Goal: Task Accomplishment & Management: Use online tool/utility

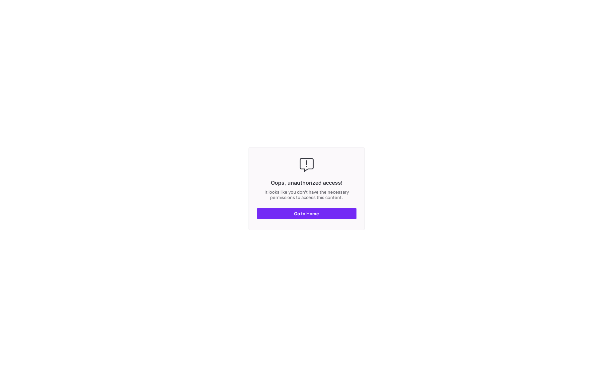
click at [303, 214] on span "Go to Home" at bounding box center [306, 213] width 25 height 5
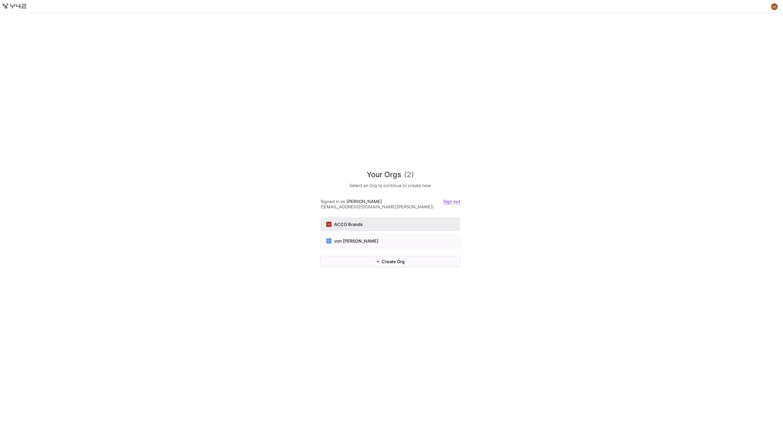
click at [355, 218] on button "AB ACCO Brands" at bounding box center [390, 224] width 140 height 14
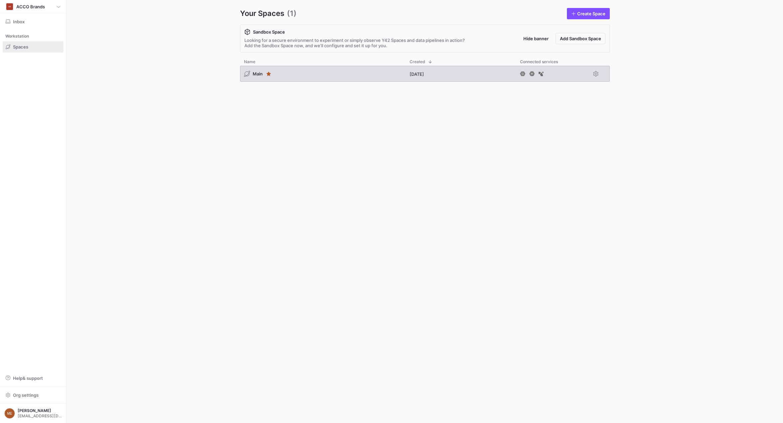
click at [328, 67] on div "Your Spaces (1) Create Space Sandbox Space Looking for a secure environment to …" at bounding box center [425, 211] width 412 height 423
drag, startPoint x: 267, startPoint y: 85, endPoint x: 271, endPoint y: 84, distance: 4.0
click at [270, 85] on div "Main [DATE]" at bounding box center [425, 239] width 370 height 347
click at [276, 78] on div "Main" at bounding box center [322, 74] width 165 height 16
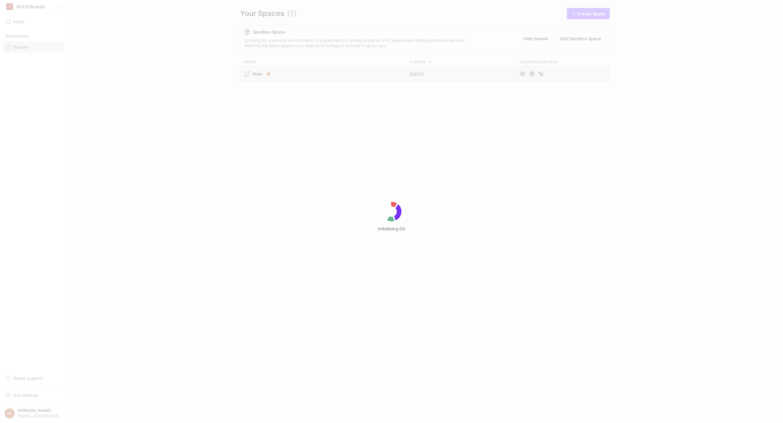
drag, startPoint x: 220, startPoint y: 92, endPoint x: 279, endPoint y: 72, distance: 62.9
click at [268, 72] on div "Initializing Git" at bounding box center [391, 211] width 783 height 423
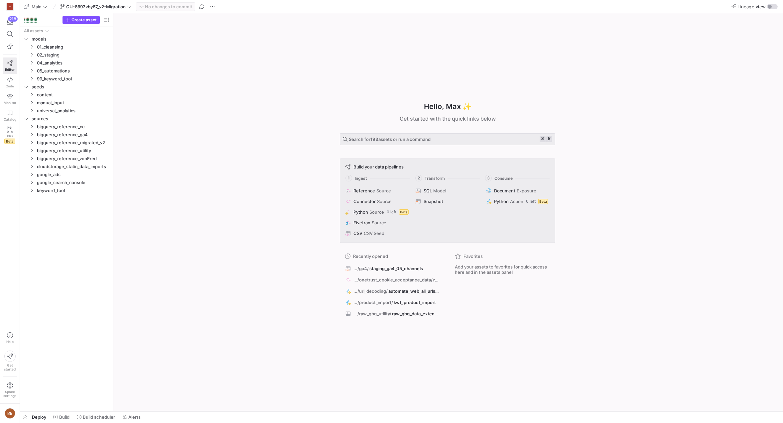
click at [69, 377] on div at bounding box center [401, 411] width 763 height 3
click at [66, 377] on span "Build" at bounding box center [64, 416] width 10 height 5
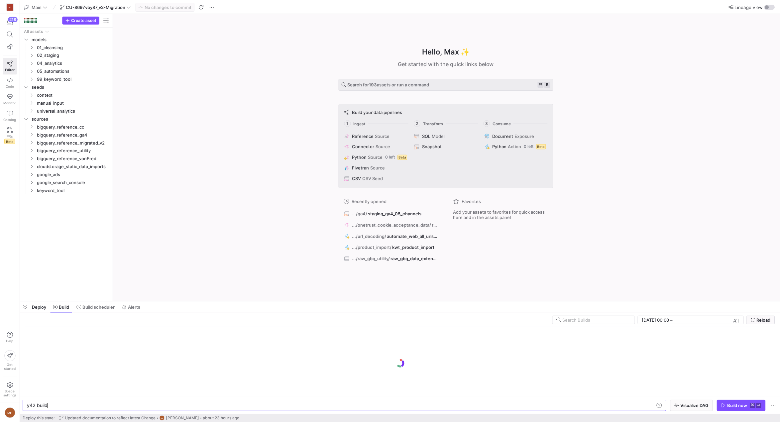
scroll to position [0, 20]
drag, startPoint x: 286, startPoint y: 303, endPoint x: 285, endPoint y: 292, distance: 11.0
click at [285, 292] on as-split "Main CU-8697vby87_v2-Migration No changes to commit Lineage view Create asset D…" at bounding box center [401, 211] width 763 height 423
click at [364, 287] on div "Hello, Max ✨ Get started with the quick links below Search for 193 assets or ru…" at bounding box center [447, 157] width 663 height 288
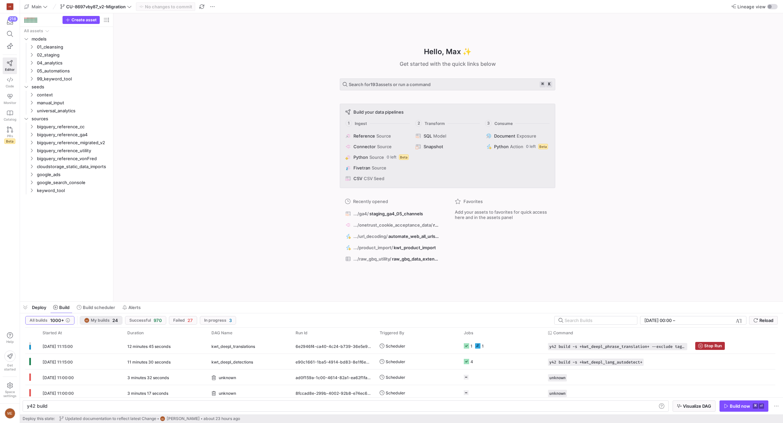
click at [96, 320] on span "My builds" at bounding box center [100, 320] width 19 height 5
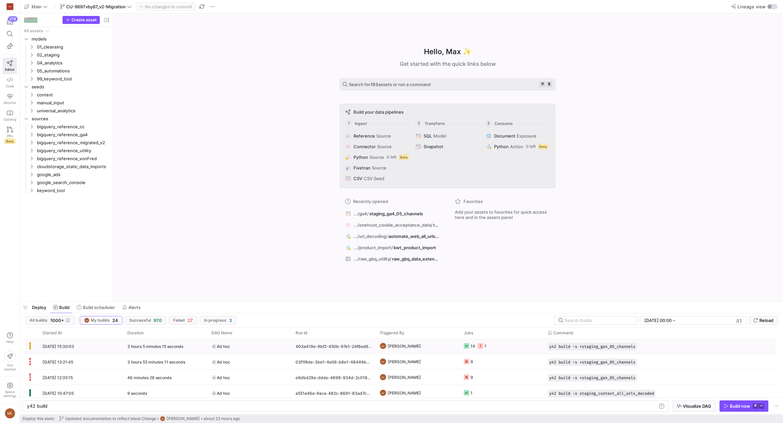
click at [475, 346] on div "14 1" at bounding box center [475, 346] width 23 height 16
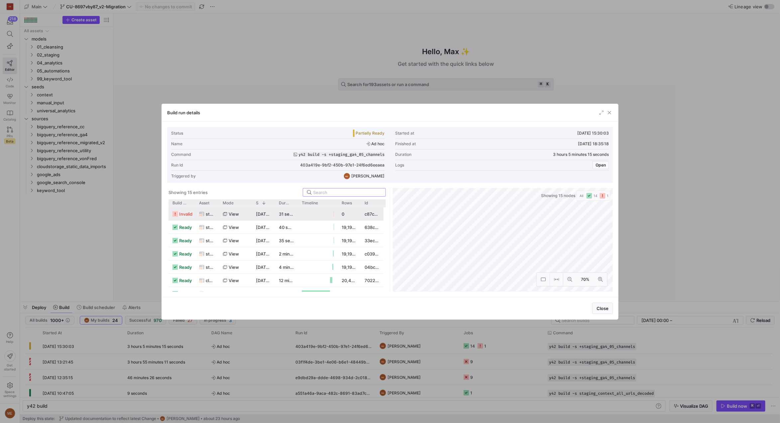
click at [225, 213] on icon at bounding box center [225, 214] width 4 height 4
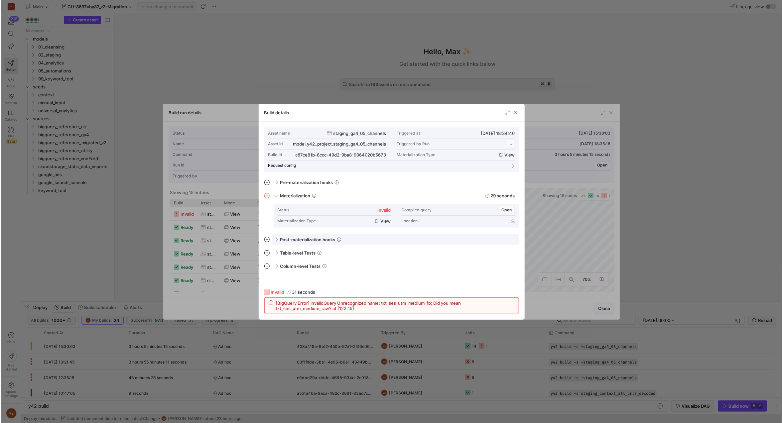
scroll to position [60, 0]
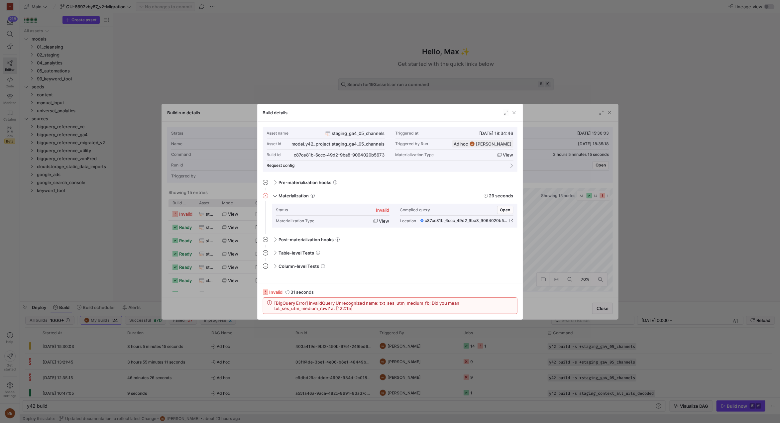
click at [121, 263] on div at bounding box center [390, 211] width 780 height 423
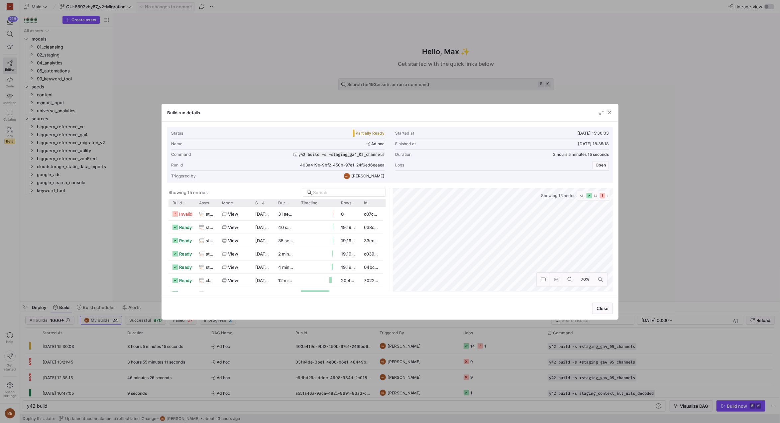
click at [121, 263] on div at bounding box center [390, 211] width 780 height 423
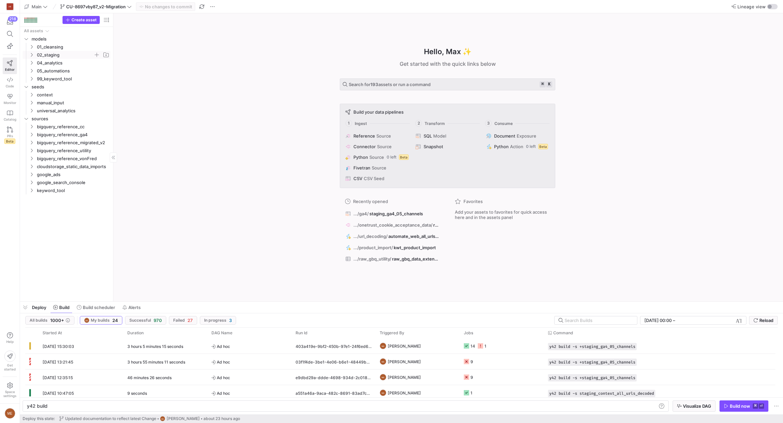
click at [35, 56] on span "02_staging" at bounding box center [69, 54] width 82 height 7
click at [38, 72] on icon "Press SPACE to select this row." at bounding box center [37, 71] width 5 height 4
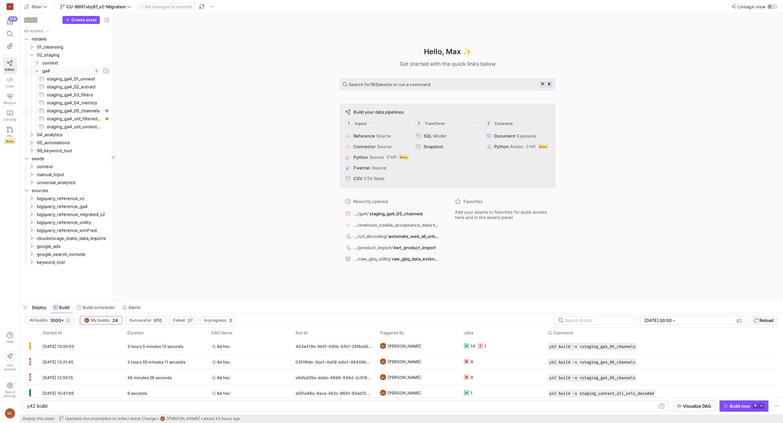
click at [67, 110] on span "staging_ga4_05_channels​​​​​​​​​​" at bounding box center [75, 111] width 56 height 8
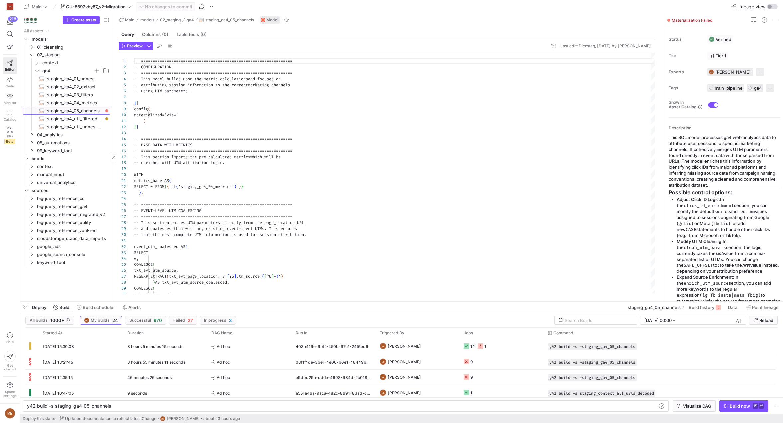
type textarea "y42 build -s staging_ga4_05_channels"
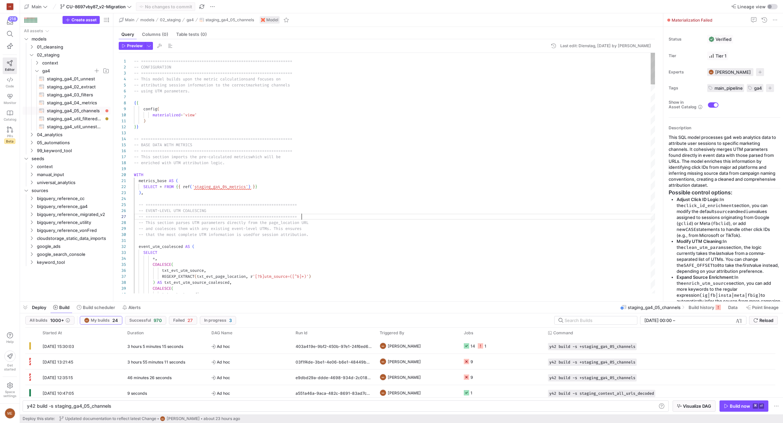
scroll to position [36, 167]
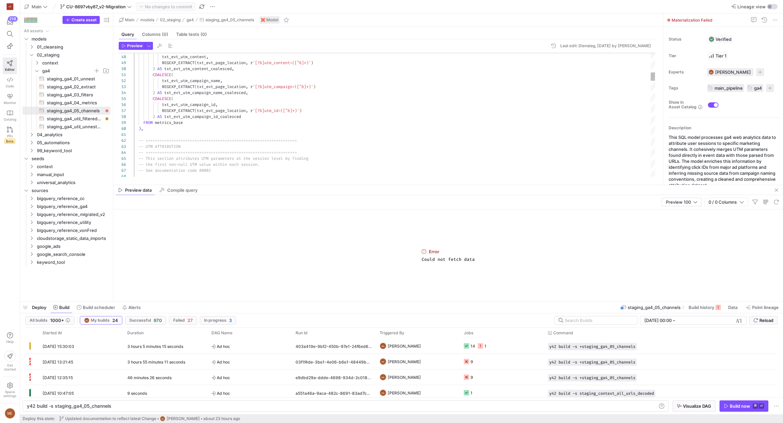
scroll to position [24, 181]
click at [464, 143] on div "-- =============================================== ==================" at bounding box center [394, 141] width 521 height 6
click at [613, 189] on span "button" at bounding box center [776, 190] width 8 height 8
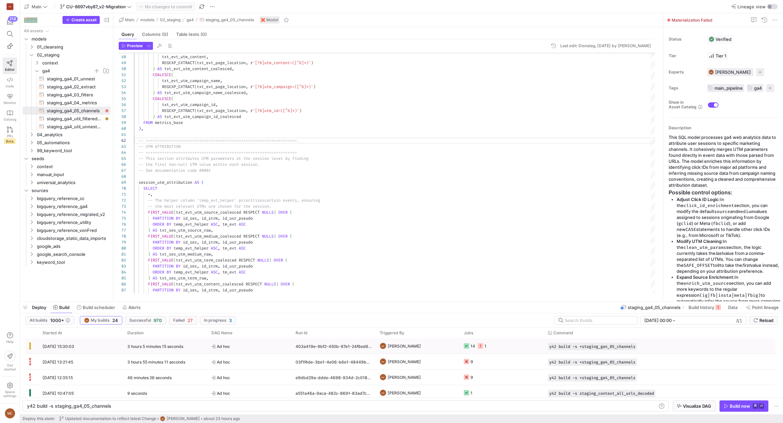
click at [479, 347] on icon "Press SPACE to select this row." at bounding box center [480, 345] width 5 height 5
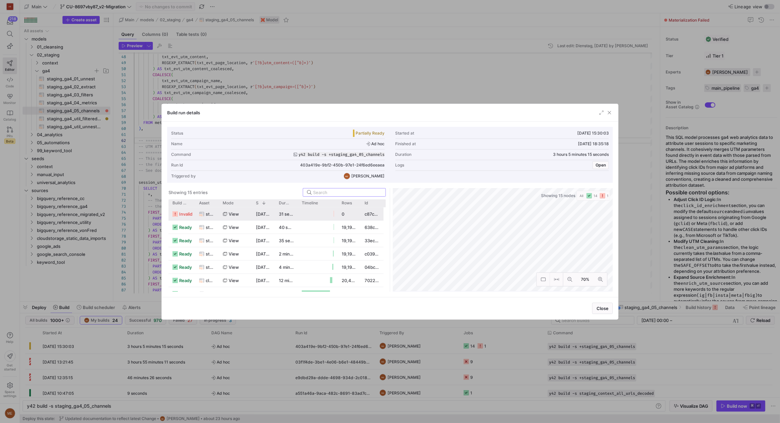
click at [230, 208] on span "view" at bounding box center [234, 214] width 10 height 13
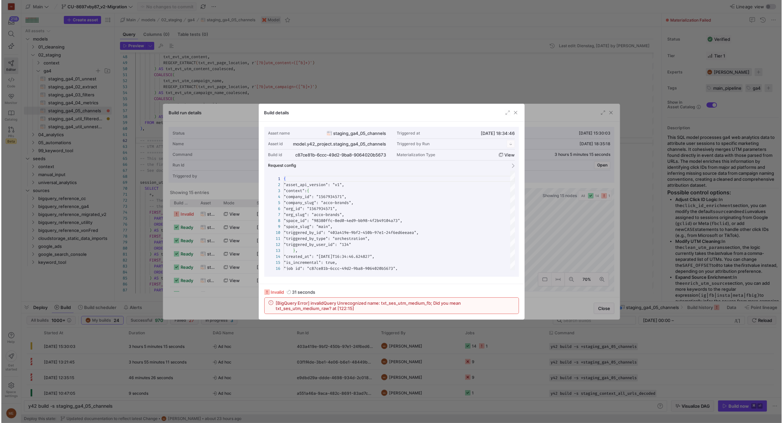
scroll to position [60, 0]
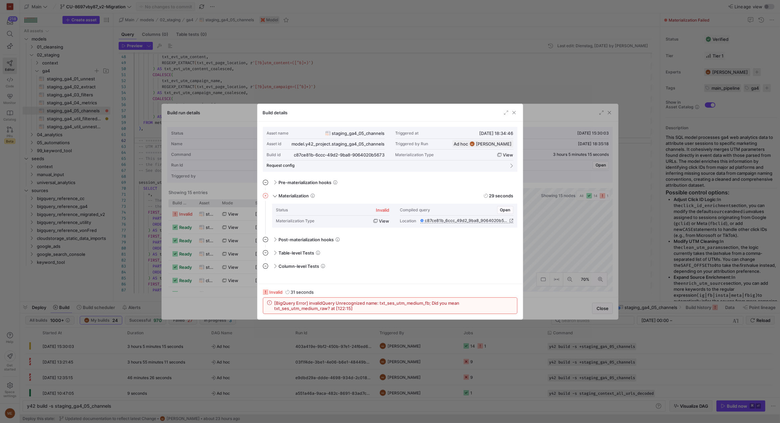
click at [397, 300] on span "[BigQuery Error] invalidQuery Unrecognized name: txt_ses_utm_medium_fb; Did you…" at bounding box center [393, 305] width 239 height 11
copy span "txt_ses_utm_medium_fb"
click at [269, 76] on div at bounding box center [390, 211] width 780 height 423
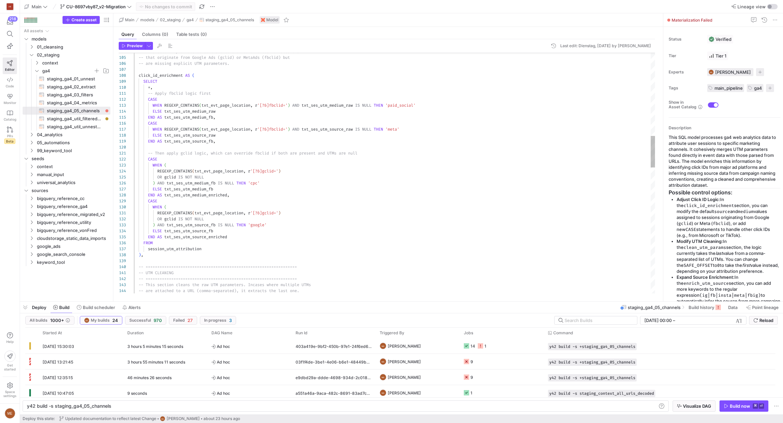
click at [241, 162] on div "OR gclid IS NOT NULL ) AND txt_ses_utm_medium_fb IS NULL THEN 'cpc' ELSE txt_se…" at bounding box center [394, 336] width 521 height 1818
click at [484, 342] on div "1" at bounding box center [485, 346] width 2 height 16
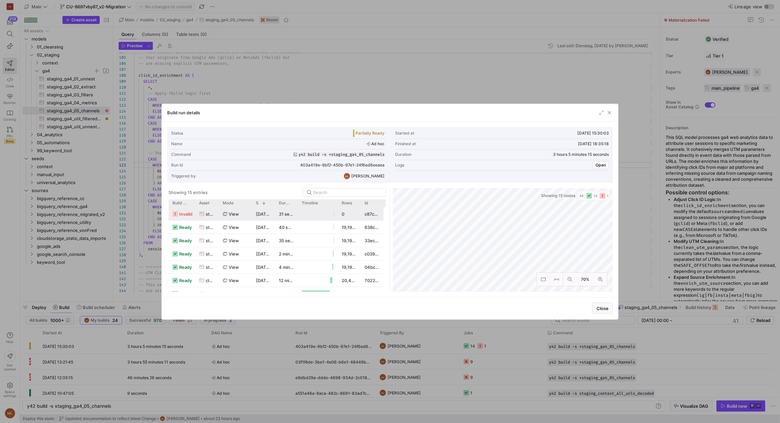
click at [206, 215] on span "staging_ga4_05_channels" at bounding box center [210, 214] width 9 height 13
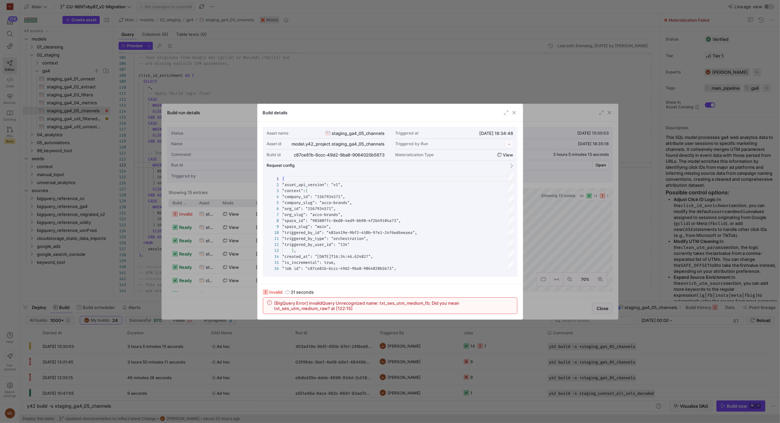
scroll to position [60, 0]
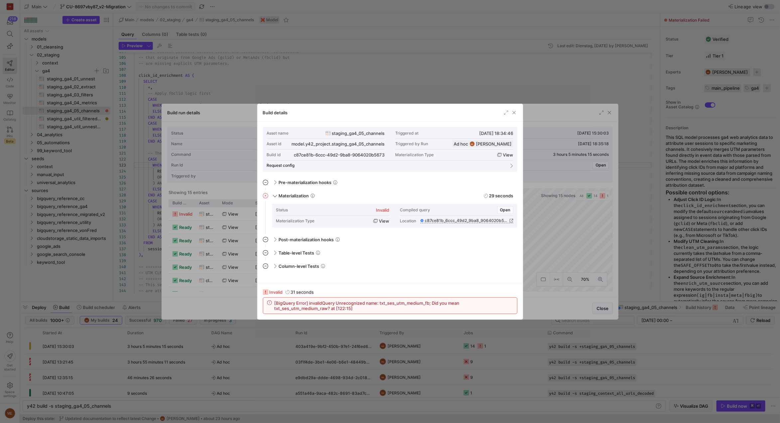
click at [415, 93] on div at bounding box center [390, 211] width 780 height 423
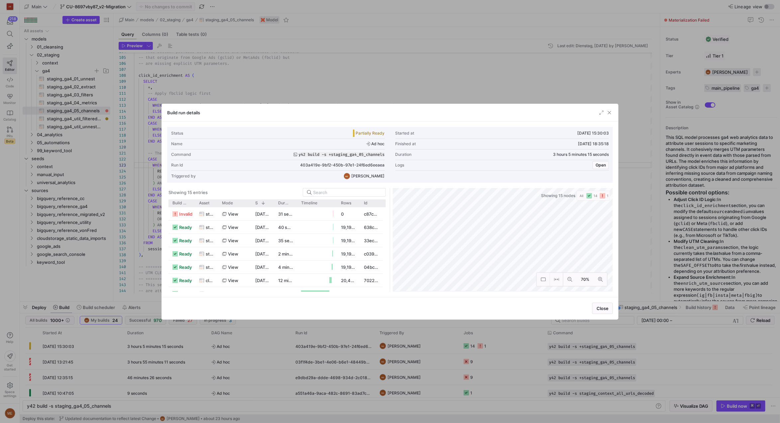
click at [373, 92] on div at bounding box center [390, 211] width 780 height 423
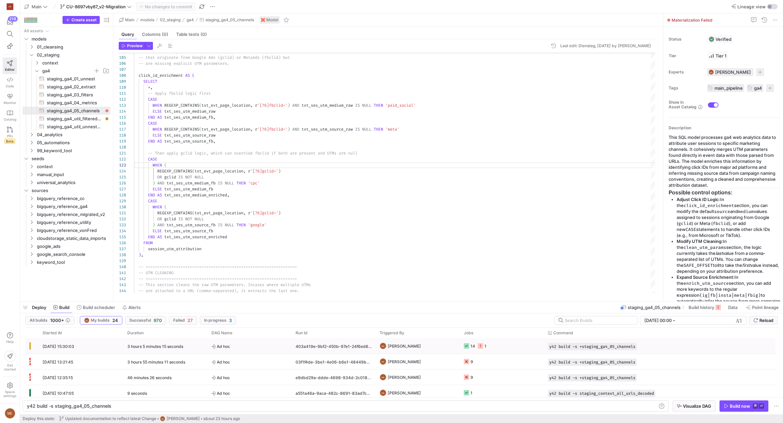
click at [482, 346] on icon "Press SPACE to select this row." at bounding box center [480, 345] width 5 height 5
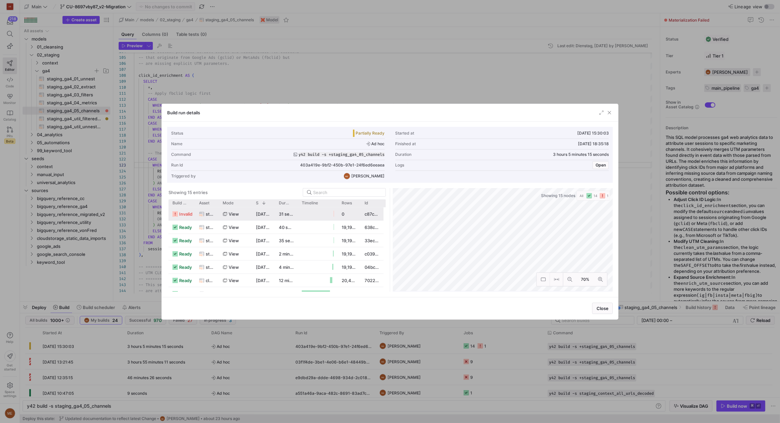
click at [207, 212] on span "staging_ga4_05_channels" at bounding box center [210, 214] width 9 height 13
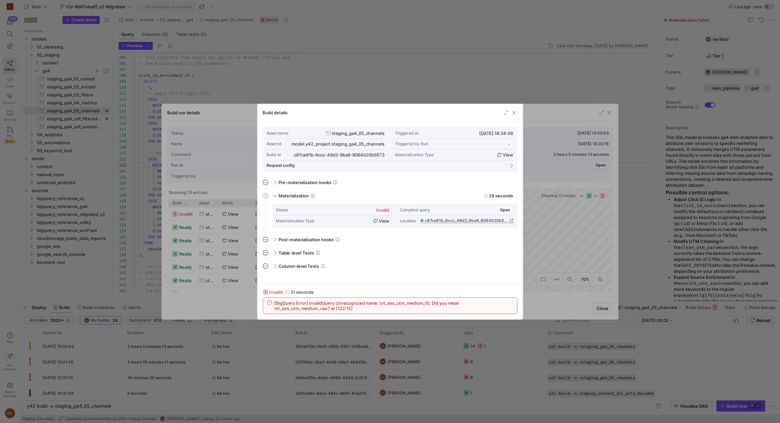
click at [391, 308] on span "[BigQuery Error] invalidQuery Unrecognized name: txt_ses_utm_medium_fb; Did you…" at bounding box center [393, 305] width 239 height 11
copy div "[BigQuery Error] invalidQuery Unrecognized name: txt_ses_utm_medium_fb; Did you…"
click at [324, 84] on div at bounding box center [390, 211] width 780 height 423
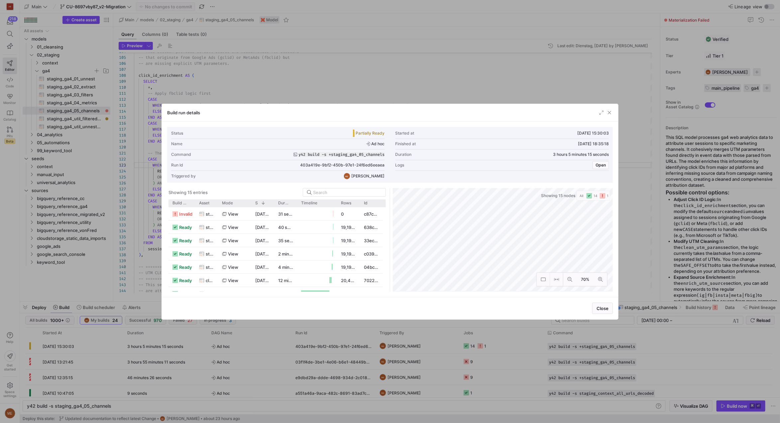
click at [325, 87] on div at bounding box center [390, 211] width 780 height 423
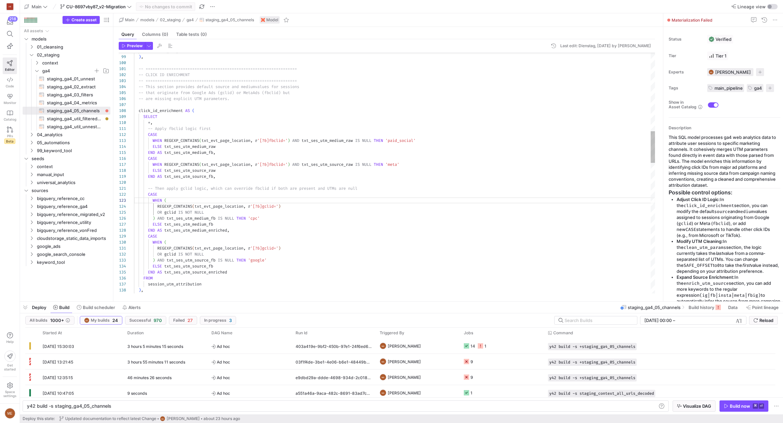
click at [257, 213] on div "OR gclid IS NOT NULL ) AND txt_ses_utm_medium_fb IS NULL THEN 'cpc' ELSE txt_se…" at bounding box center [394, 371] width 521 height 1818
click at [338, 227] on div "OR gclid IS NOT NULL ) AND txt_ses_utm_medium_fb IS NULL THEN 'cpc' ELSE txt_se…" at bounding box center [394, 371] width 521 height 1818
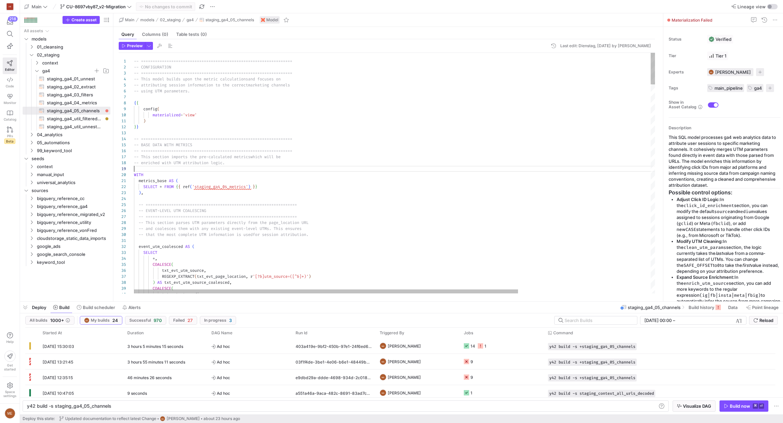
scroll to position [48, 0]
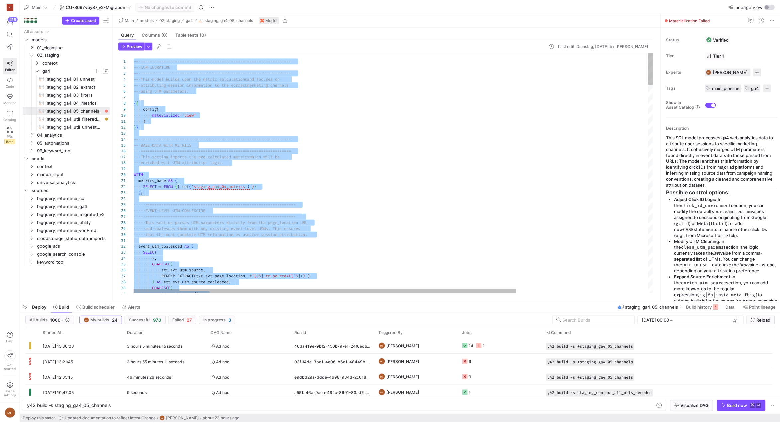
scroll to position [36, 4]
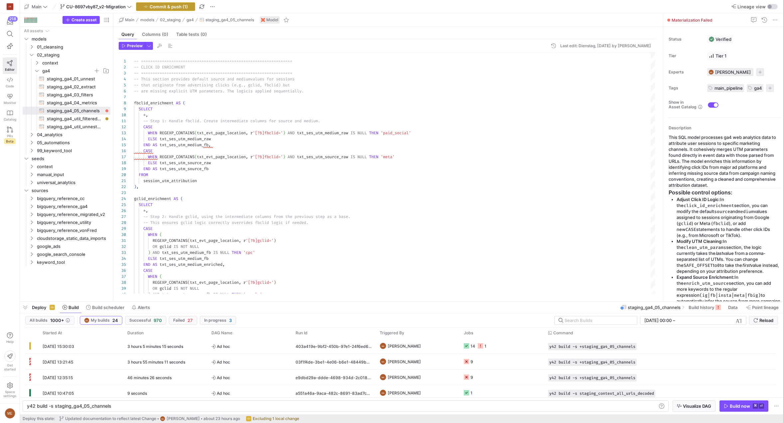
click at [165, 6] on span "Commit & push (1)" at bounding box center [169, 6] width 38 height 5
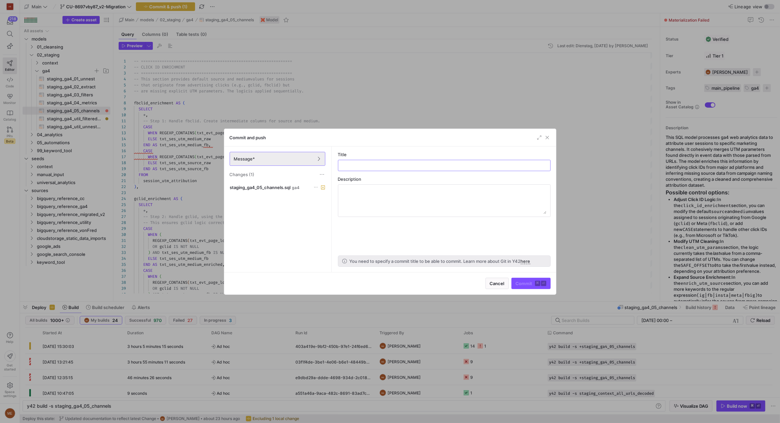
click at [294, 179] on div "Message* Changes (1)" at bounding box center [277, 165] width 106 height 37
click at [293, 183] on div "Message* Changes (1)" at bounding box center [277, 165] width 106 height 37
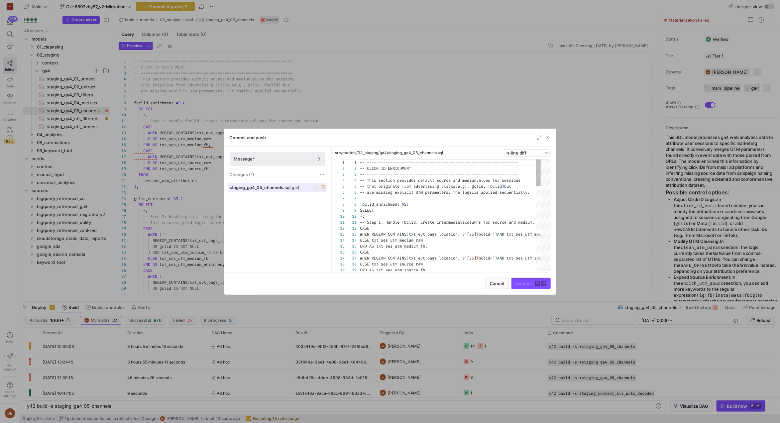
drag, startPoint x: 300, startPoint y: 189, endPoint x: 316, endPoint y: 190, distance: 15.7
click at [300, 189] on div "staging_ga4_05_channels.sql ga4" at bounding box center [270, 187] width 80 height 5
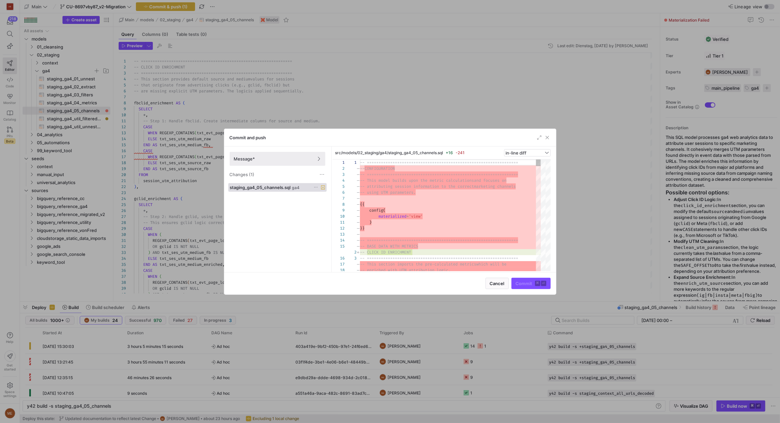
click at [540, 136] on span "button" at bounding box center [539, 137] width 7 height 7
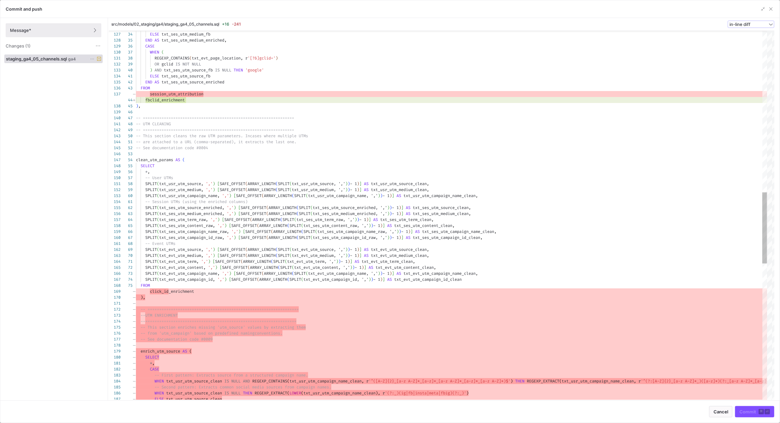
click at [613, 22] on span "in-line diff" at bounding box center [739, 24] width 21 height 5
click at [613, 43] on span "side-by-side diff" at bounding box center [753, 45] width 41 height 5
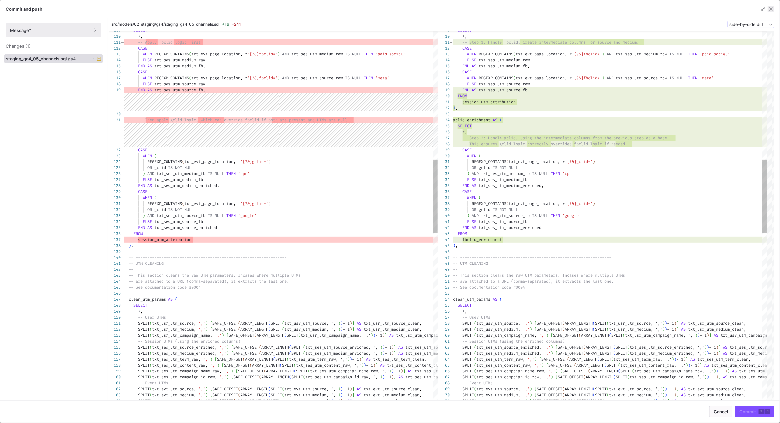
click at [613, 11] on span "button" at bounding box center [771, 9] width 7 height 7
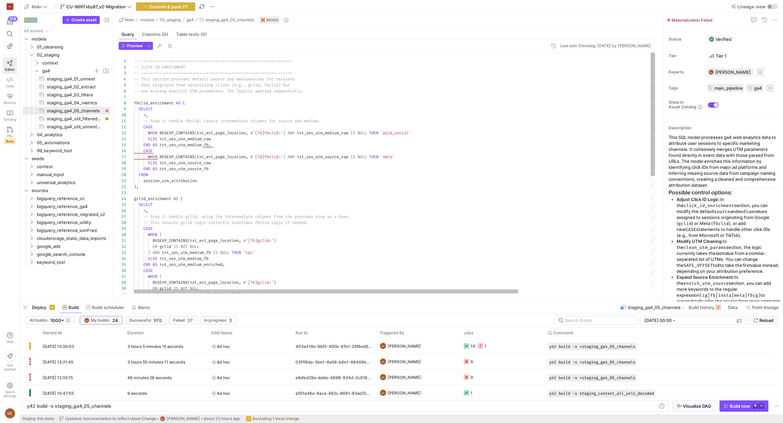
click at [379, 187] on div ") ," at bounding box center [484, 187] width 701 height 6
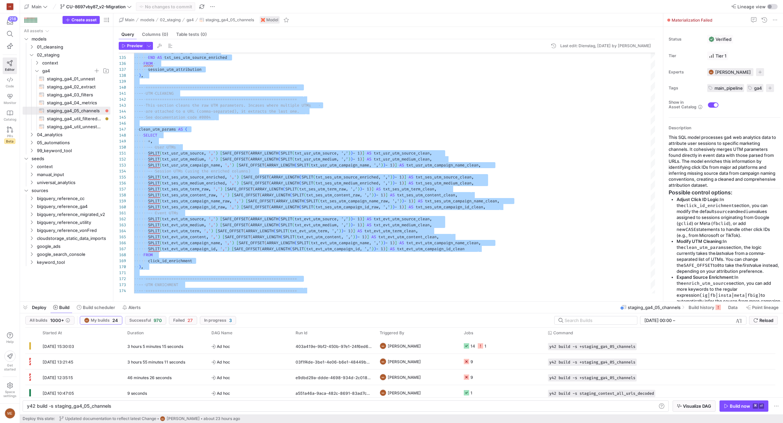
click at [166, 266] on div "-- =============================================== ================== -- UTM EN…" at bounding box center [484, 159] width 701 height 1822
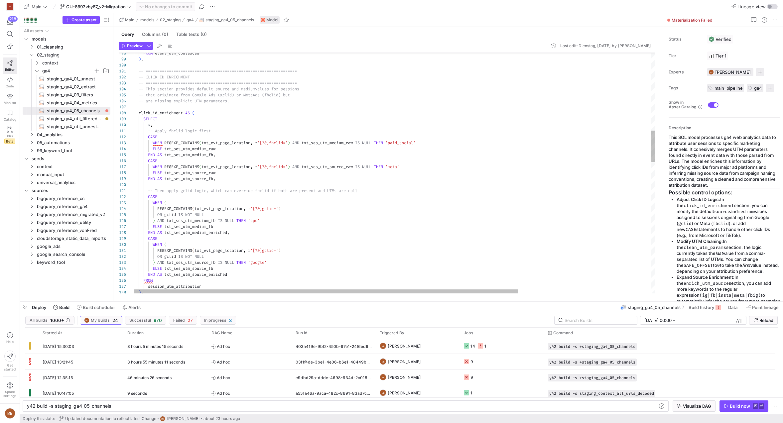
scroll to position [0, 2]
click at [137, 71] on div "FROM event_utm_coalesced ) , -- ===============================================…" at bounding box center [484, 376] width 701 height 1822
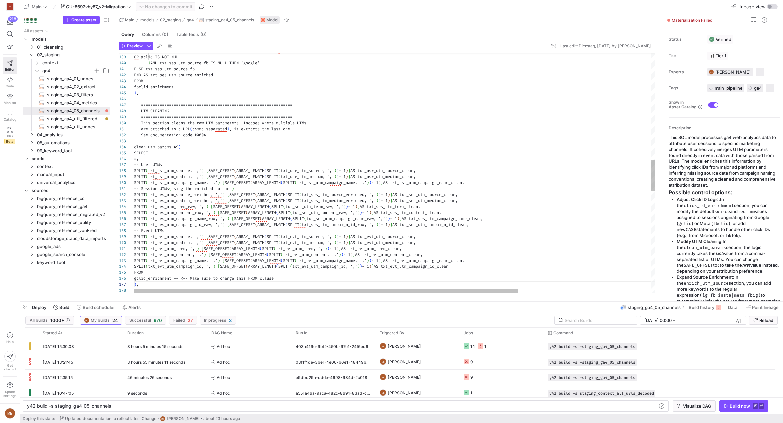
scroll to position [36, 4]
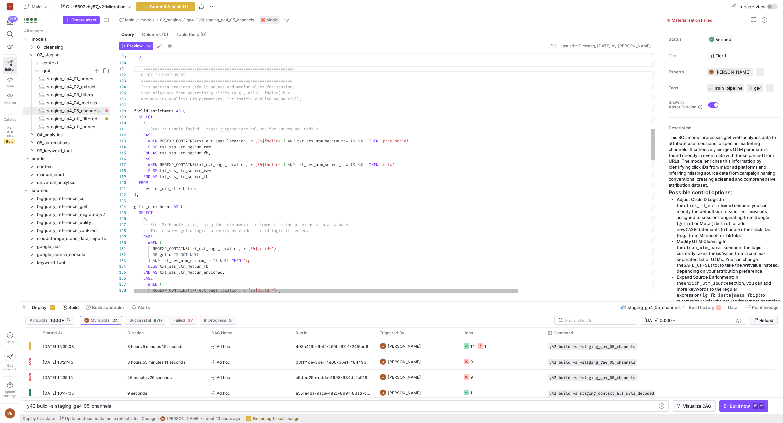
click at [146, 69] on span "-- ===============================================" at bounding box center [194, 68] width 116 height 5
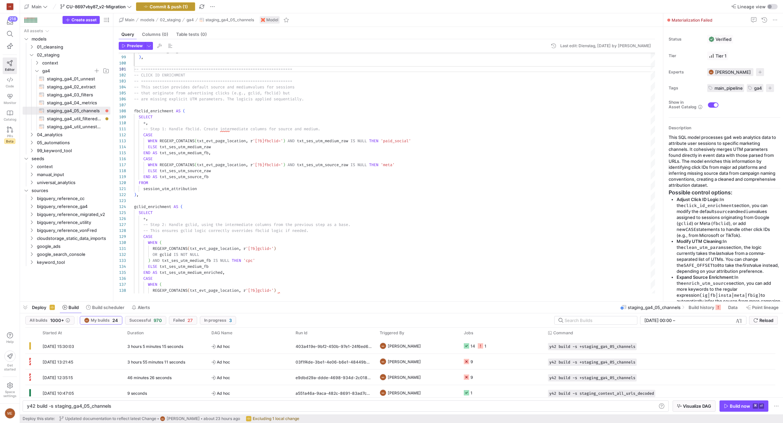
click at [161, 4] on span "Commit & push (1)" at bounding box center [169, 6] width 38 height 5
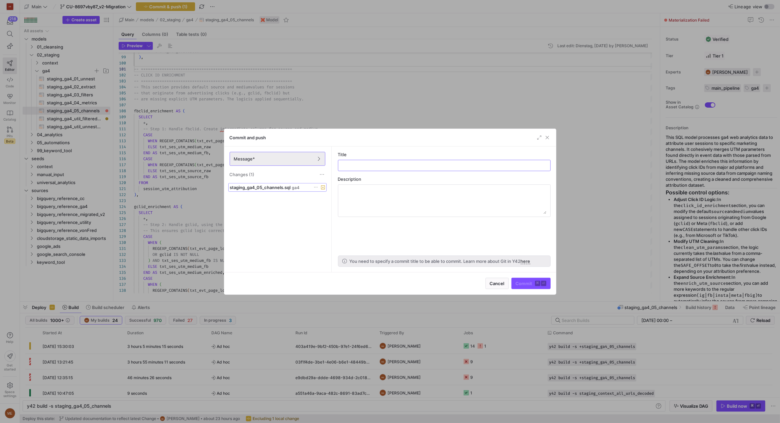
drag, startPoint x: 252, startPoint y: 187, endPoint x: 318, endPoint y: 182, distance: 66.3
click at [253, 187] on span "staging_ga4_05_channels.sql" at bounding box center [260, 187] width 61 height 5
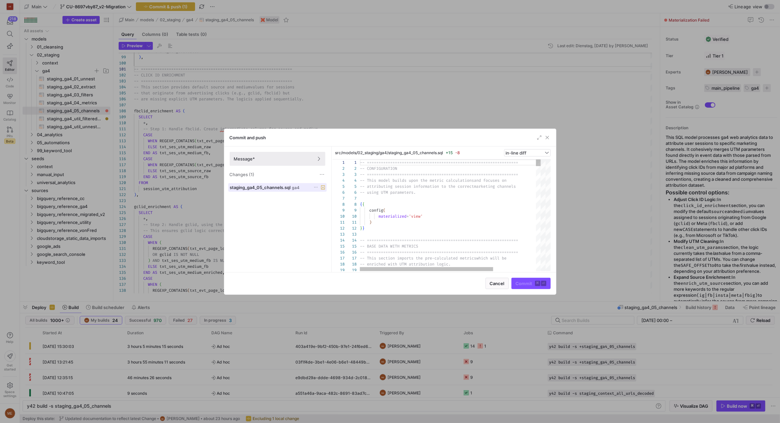
scroll to position [60, 0]
click at [540, 139] on span "button" at bounding box center [539, 137] width 7 height 7
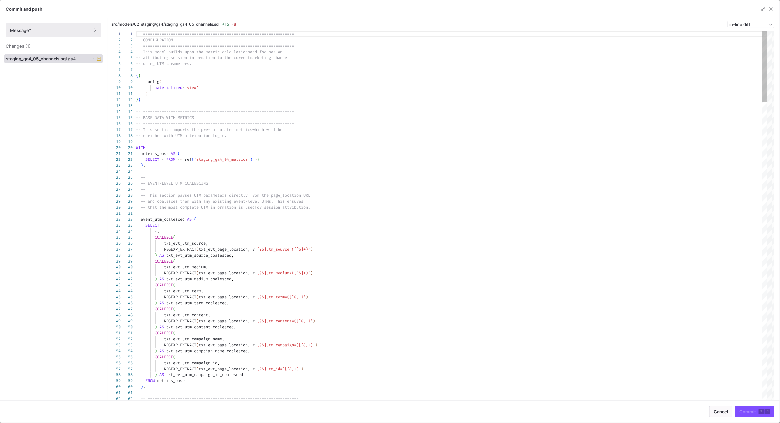
click at [613, 21] on div "in-line diff" at bounding box center [750, 24] width 43 height 7
click at [613, 44] on span "side-by-side diff" at bounding box center [753, 45] width 41 height 5
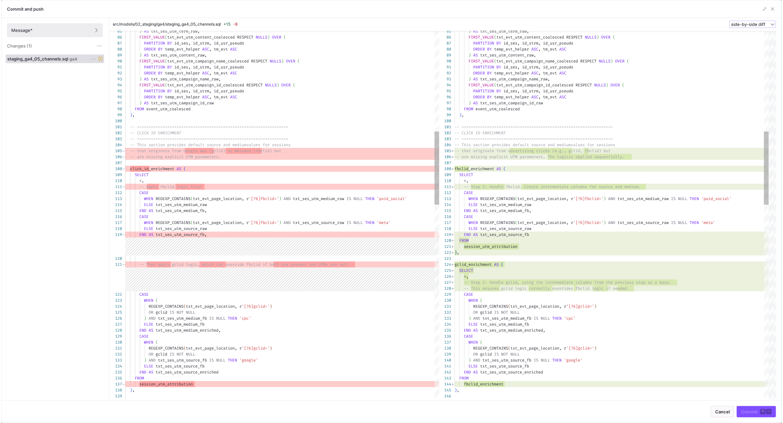
scroll to position [0, 0]
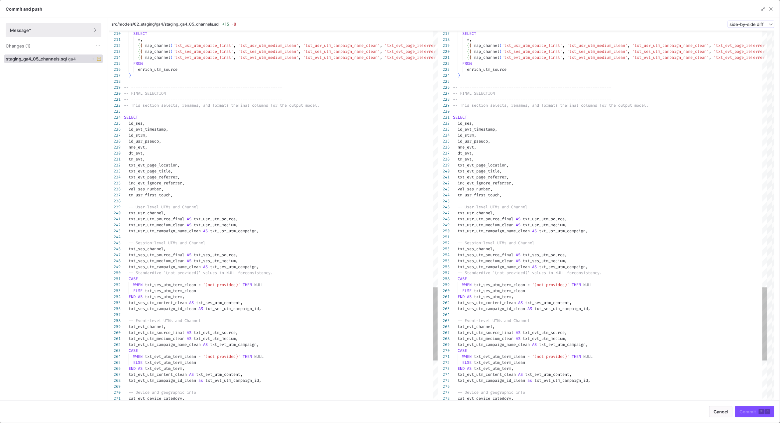
drag, startPoint x: 774, startPoint y: 10, endPoint x: 765, endPoint y: 14, distance: 10.0
click at [613, 11] on span "button" at bounding box center [771, 9] width 7 height 7
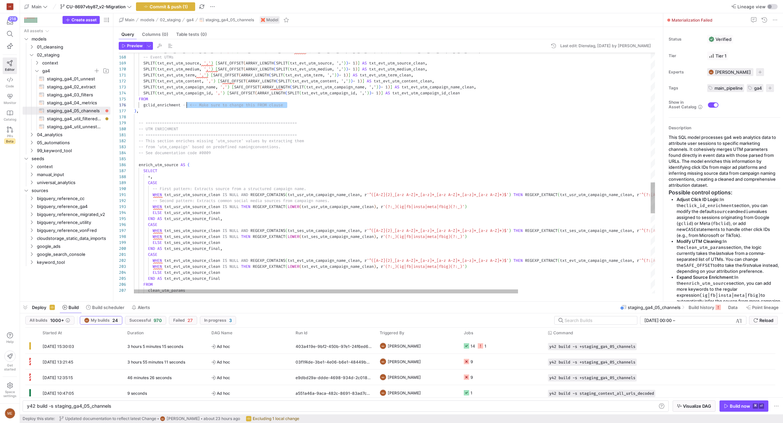
drag, startPoint x: 294, startPoint y: 104, endPoint x: 188, endPoint y: 106, distance: 106.0
type textarea "t_utm_term, ',')) - 1)] AS txt_evt_utm_term_clean, SPLIT(txt_evt_utm_content, '…"
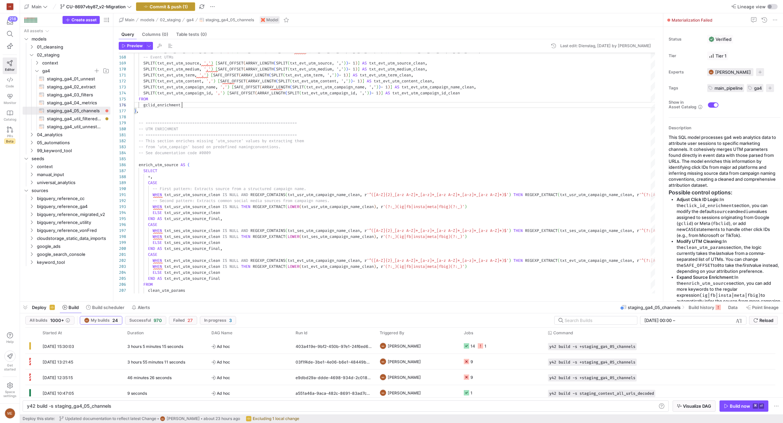
click at [181, 8] on span "Commit & push (1)" at bounding box center [169, 6] width 38 height 5
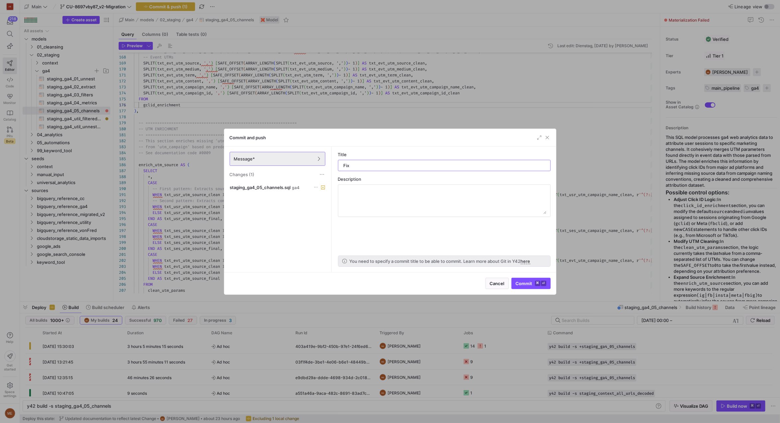
type input "Fix"
click at [377, 113] on div at bounding box center [390, 211] width 780 height 423
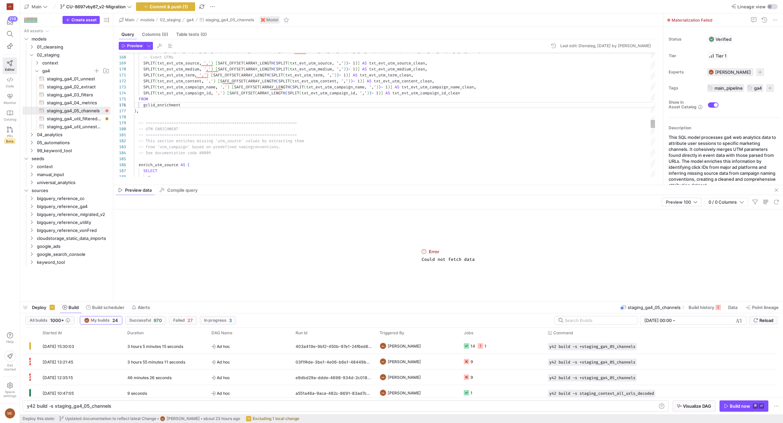
type textarea "tm_term, ',')) - 1)] AS txt_evt_utm_term_clean, SPLIT(txt_evt_utm_content, ',')…"
click at [175, 4] on span "Commit & push (1)" at bounding box center [169, 6] width 38 height 5
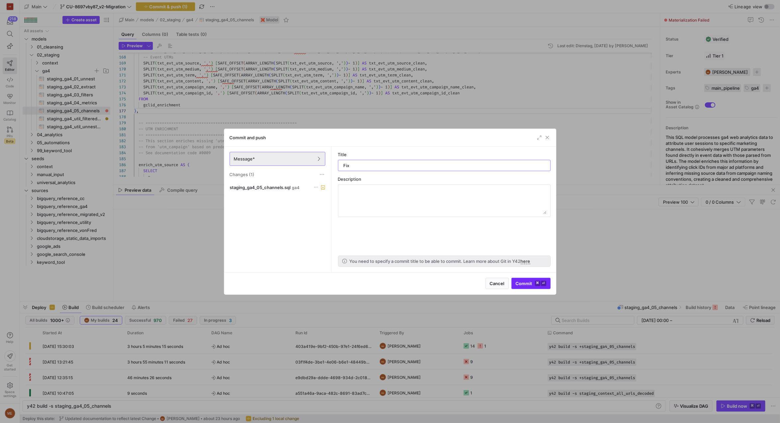
type input "Fix"
click at [519, 284] on span "Commit ⌘ ⏎" at bounding box center [531, 283] width 31 height 5
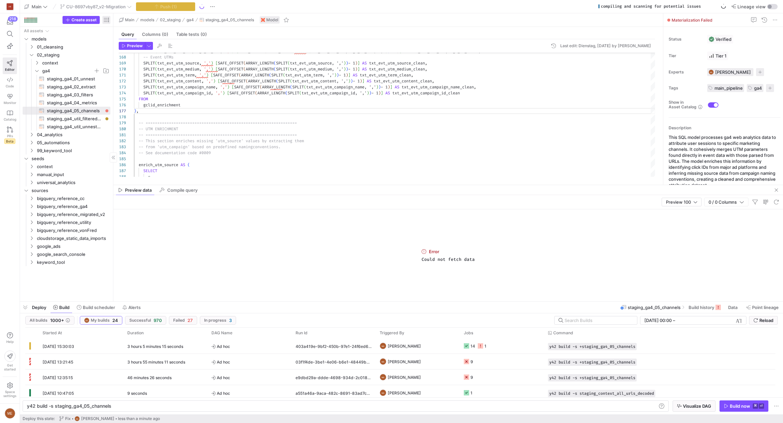
click at [103, 20] on span "button" at bounding box center [106, 20] width 8 height 8
click at [138, 48] on label "Last build status" at bounding box center [142, 47] width 38 height 5
click at [123, 48] on input "Last build status" at bounding box center [120, 47] width 5 height 5
radio input "false"
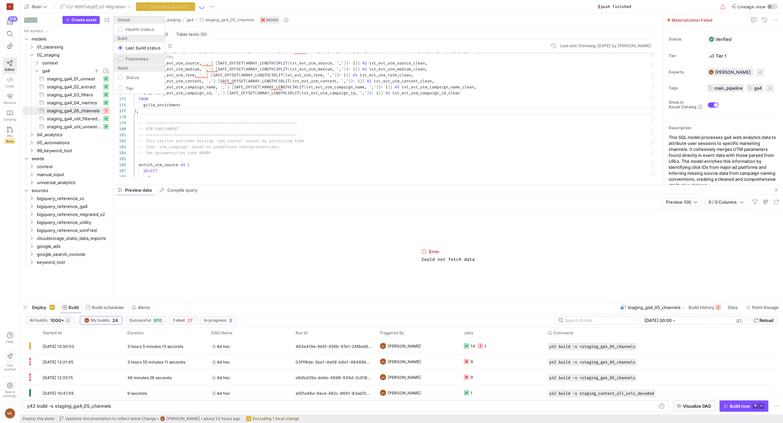
click at [146, 56] on label "Freshness" at bounding box center [135, 58] width 25 height 5
click at [123, 56] on input "Freshness" at bounding box center [120, 58] width 5 height 5
radio input "false"
radio input "true"
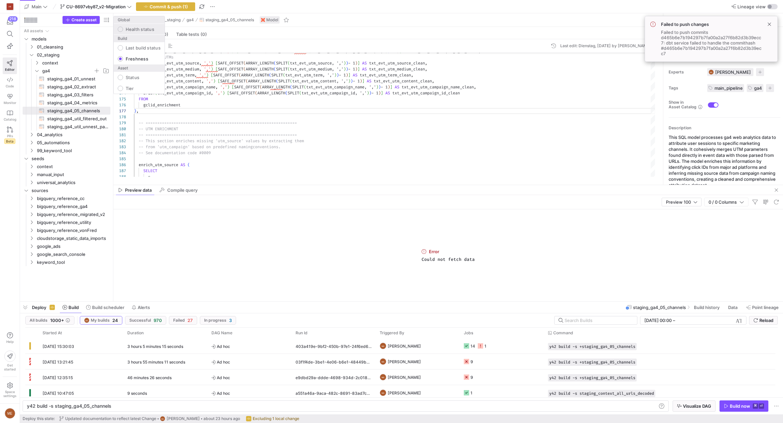
click at [138, 28] on label "Health status" at bounding box center [138, 29] width 31 height 5
click at [123, 28] on input "Health status" at bounding box center [120, 29] width 5 height 5
radio input "true"
click at [299, 150] on div at bounding box center [391, 211] width 783 height 423
type textarea "-- ================================================================= -- This se…"
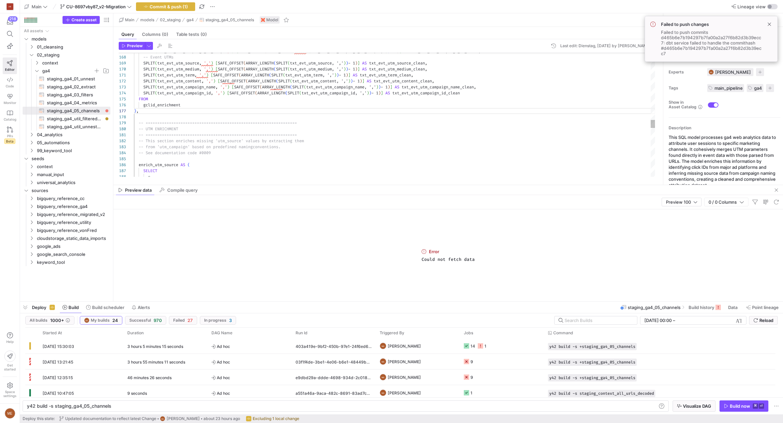
click at [322, 152] on div "-- See documentation code #0009" at bounding box center [394, 153] width 521 height 6
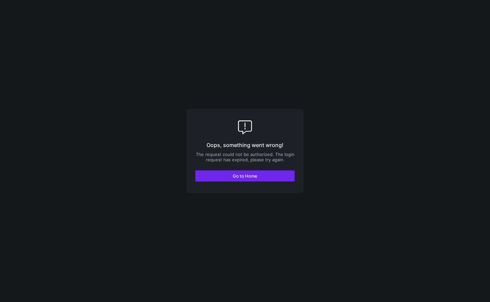
click at [204, 178] on span "button" at bounding box center [245, 175] width 99 height 11
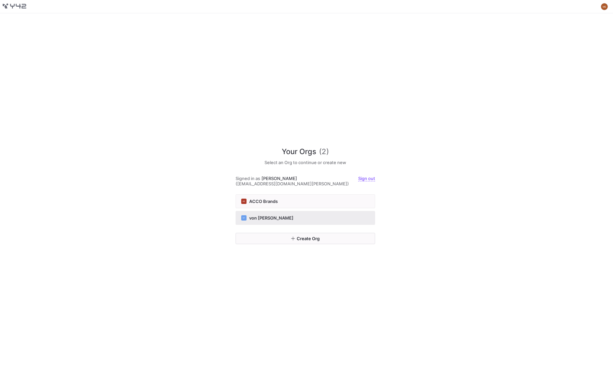
click at [257, 219] on button "VF von Fred" at bounding box center [306, 218] width 140 height 14
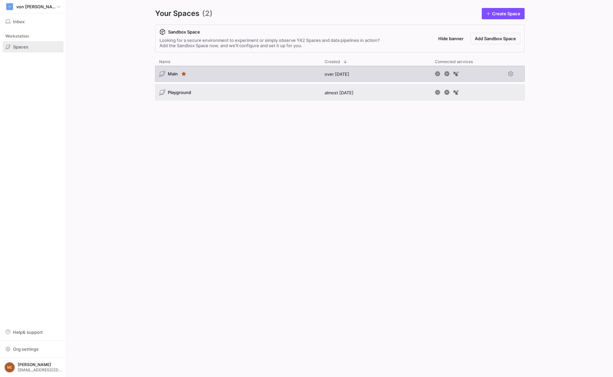
click at [243, 75] on div "Main" at bounding box center [237, 74] width 165 height 16
